Goal: Information Seeking & Learning: Understand process/instructions

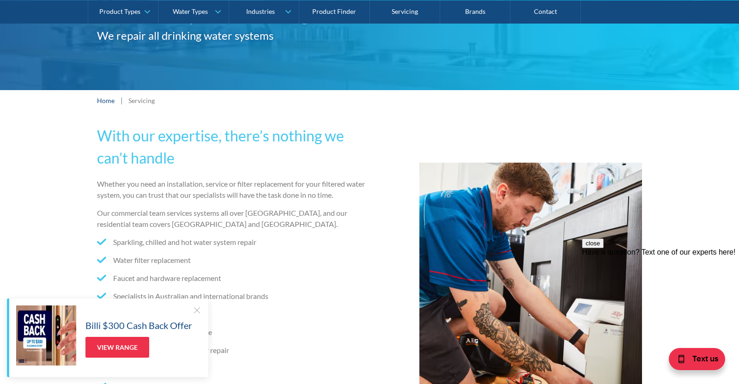
click at [196, 313] on div at bounding box center [196, 309] width 9 height 9
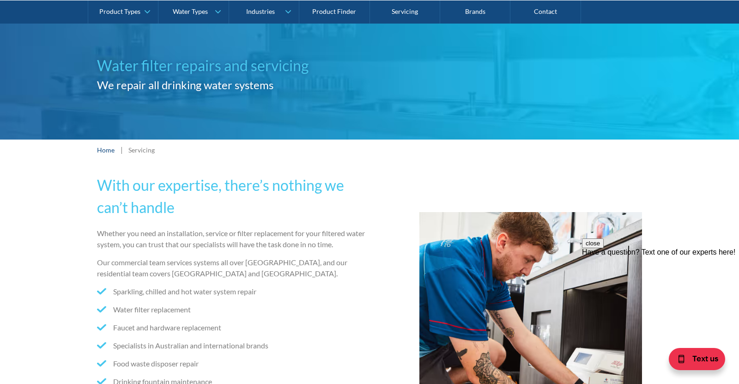
scroll to position [74, 0]
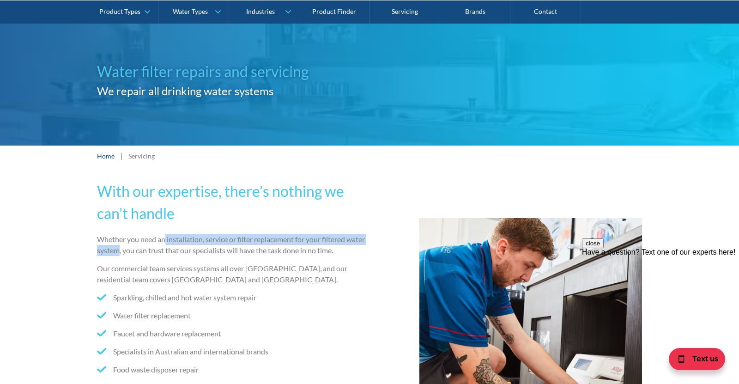
drag, startPoint x: 167, startPoint y: 237, endPoint x: 139, endPoint y: 249, distance: 30.0
click at [139, 249] on p "Whether you need an installation, service or filter replacement for your filter…" at bounding box center [231, 245] width 269 height 22
copy p "installation, service or filter replacement for your filtered water system"
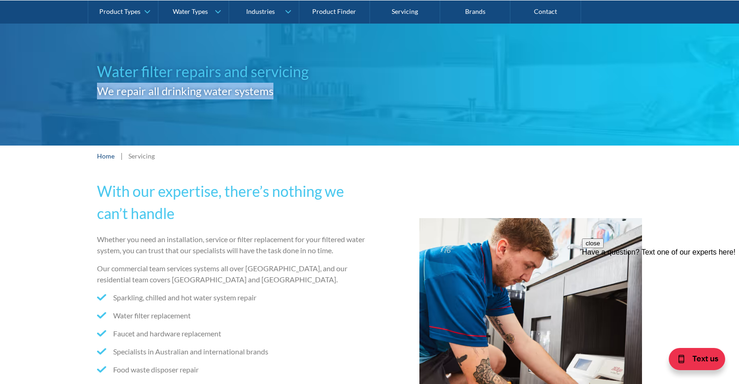
drag, startPoint x: 99, startPoint y: 91, endPoint x: 284, endPoint y: 96, distance: 185.2
click at [302, 91] on h2 "We repair all drinking water systems" at bounding box center [233, 91] width 272 height 17
copy h2 "We repair all drinking water systems"
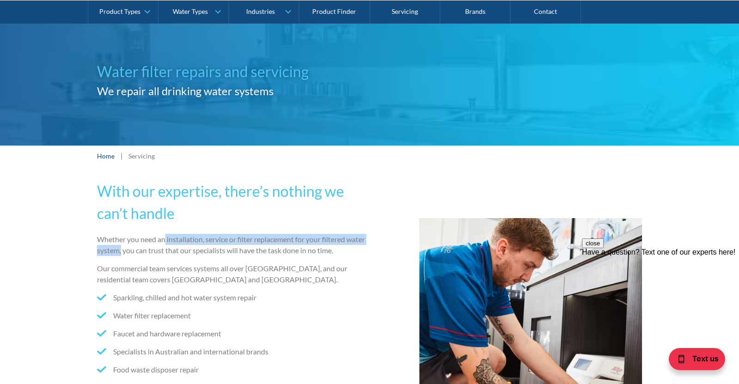
drag, startPoint x: 165, startPoint y: 239, endPoint x: 142, endPoint y: 251, distance: 26.0
click at [142, 251] on p "Whether you need an installation, service or filter replacement for your filter…" at bounding box center [231, 245] width 269 height 22
copy p "installation, service or filter replacement for your filtered water system,"
